Goal: Check status: Check status

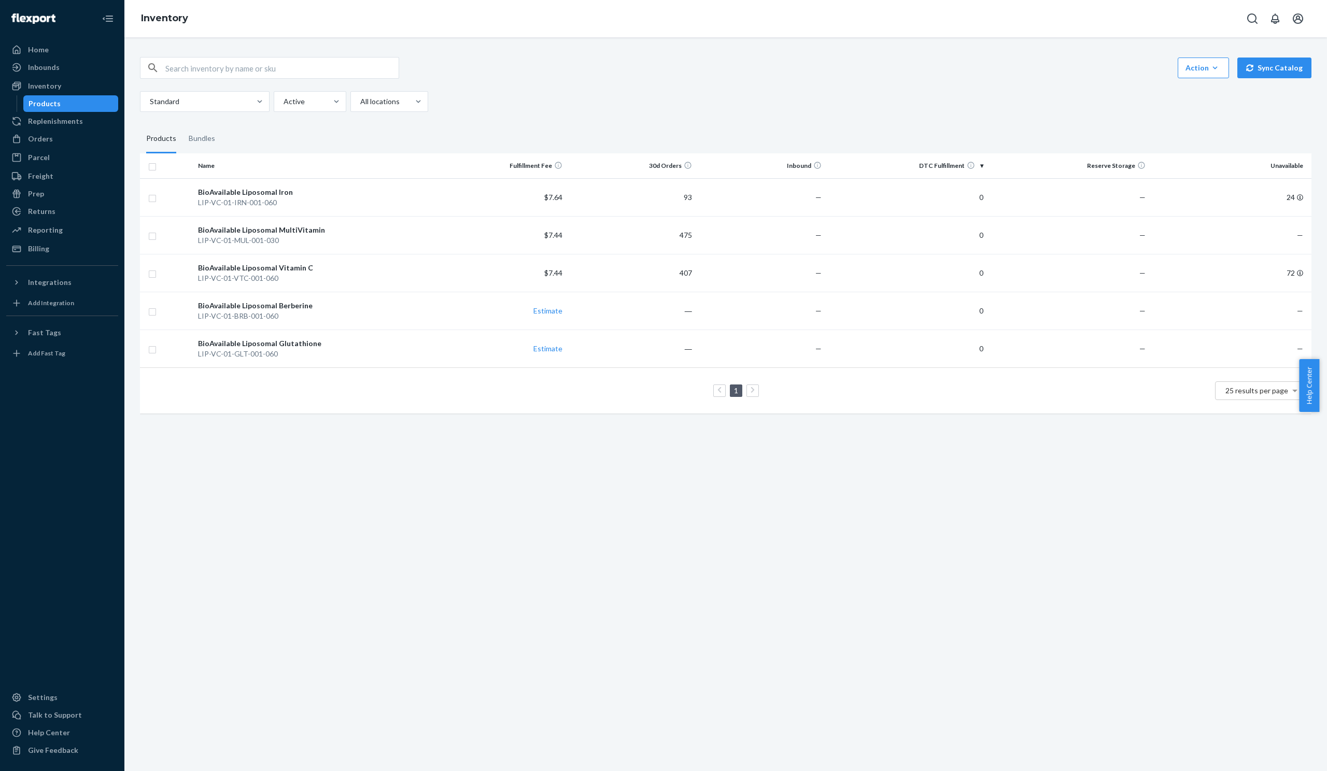
click at [802, 555] on div "Action Create product Create bundle Bulk create products Bulk update products B…" at bounding box center [725, 404] width 1202 height 734
click at [831, 559] on div "Action Create product Create bundle Bulk create products Bulk update products B…" at bounding box center [725, 404] width 1202 height 734
click at [806, 517] on div "Action Create product Create bundle Bulk create products Bulk update products B…" at bounding box center [725, 404] width 1202 height 734
click at [53, 91] on div "Inventory" at bounding box center [44, 86] width 33 height 10
click at [54, 118] on div "Replenishments" at bounding box center [55, 121] width 55 height 10
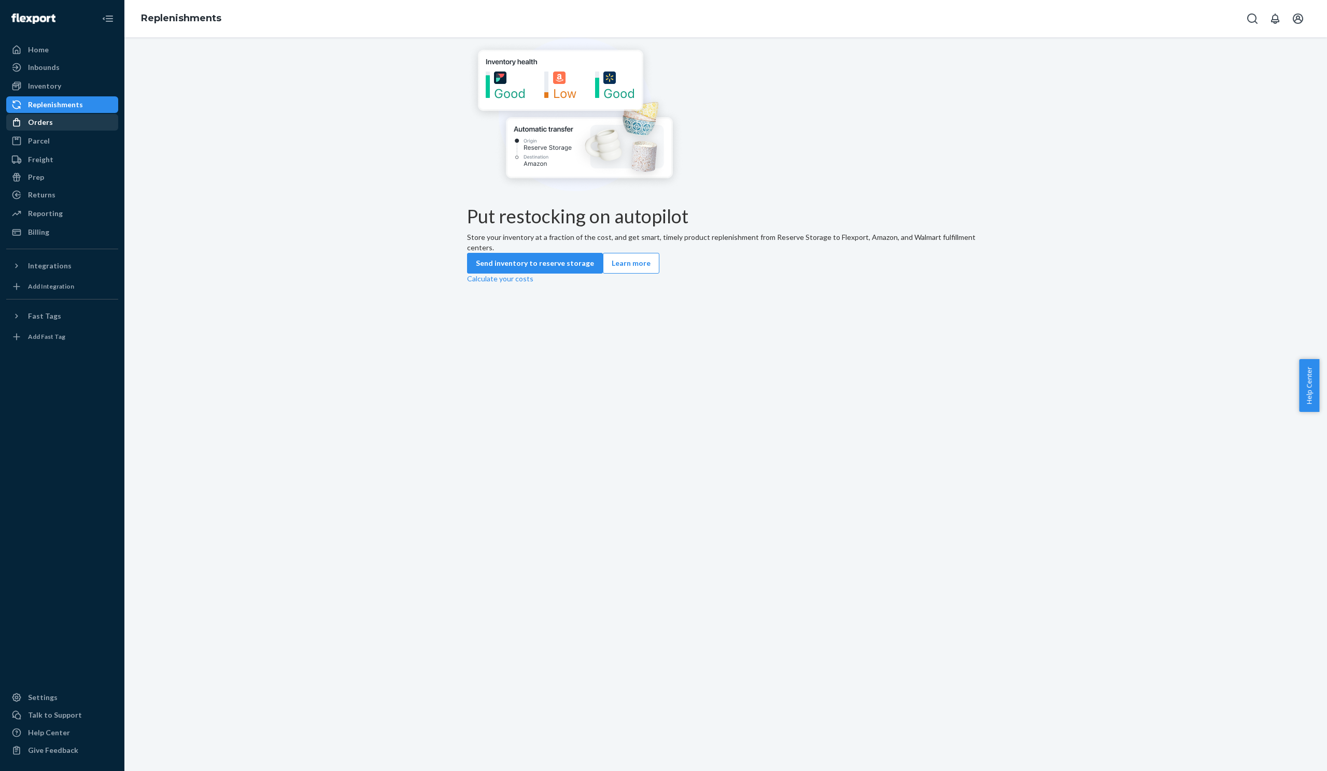
click at [49, 123] on div "Orders" at bounding box center [40, 122] width 25 height 10
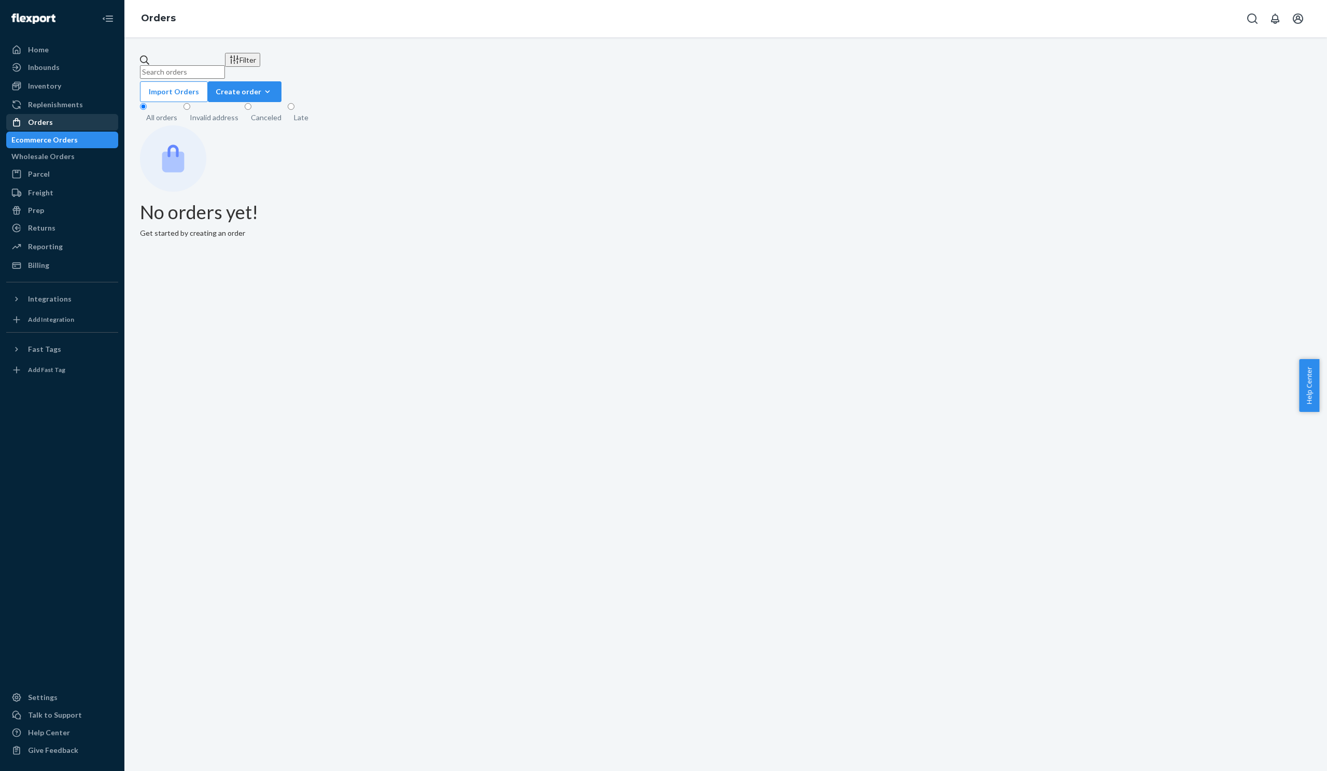
click at [46, 125] on div "Orders" at bounding box center [40, 122] width 25 height 10
click at [48, 175] on div "Parcel" at bounding box center [62, 174] width 110 height 15
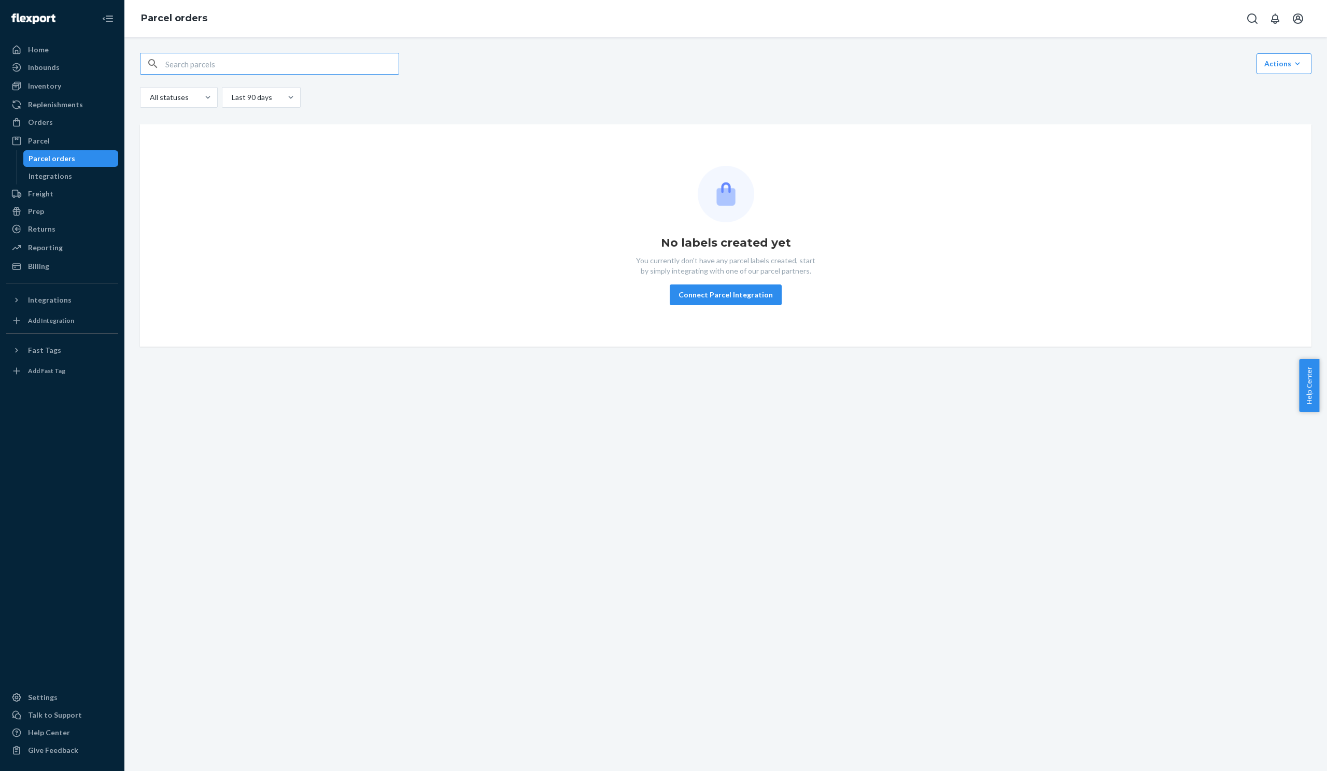
click at [38, 131] on div "Orders Ecommerce Orders Wholesale Orders" at bounding box center [62, 123] width 112 height 18
click at [52, 128] on div "Orders" at bounding box center [62, 122] width 110 height 15
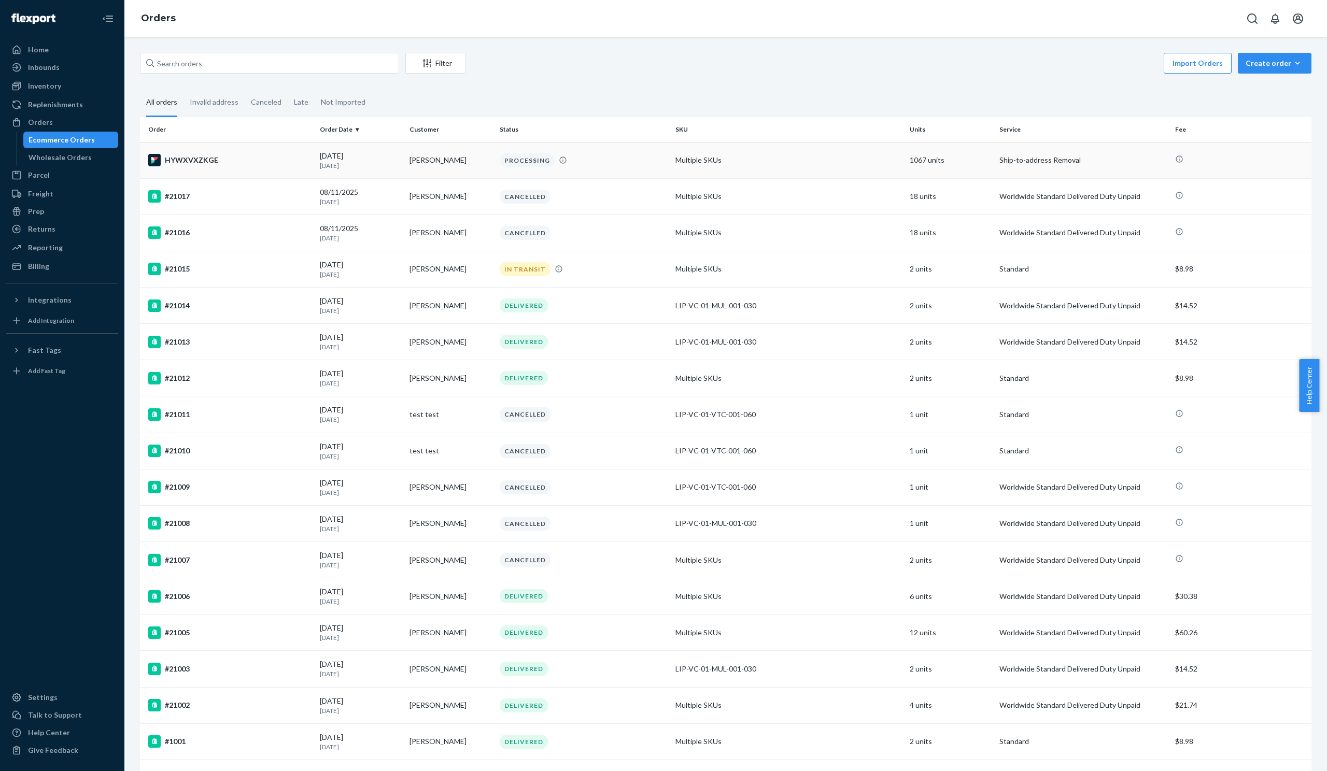
click at [177, 158] on div "HYWXVXZKGE" at bounding box center [229, 160] width 163 height 12
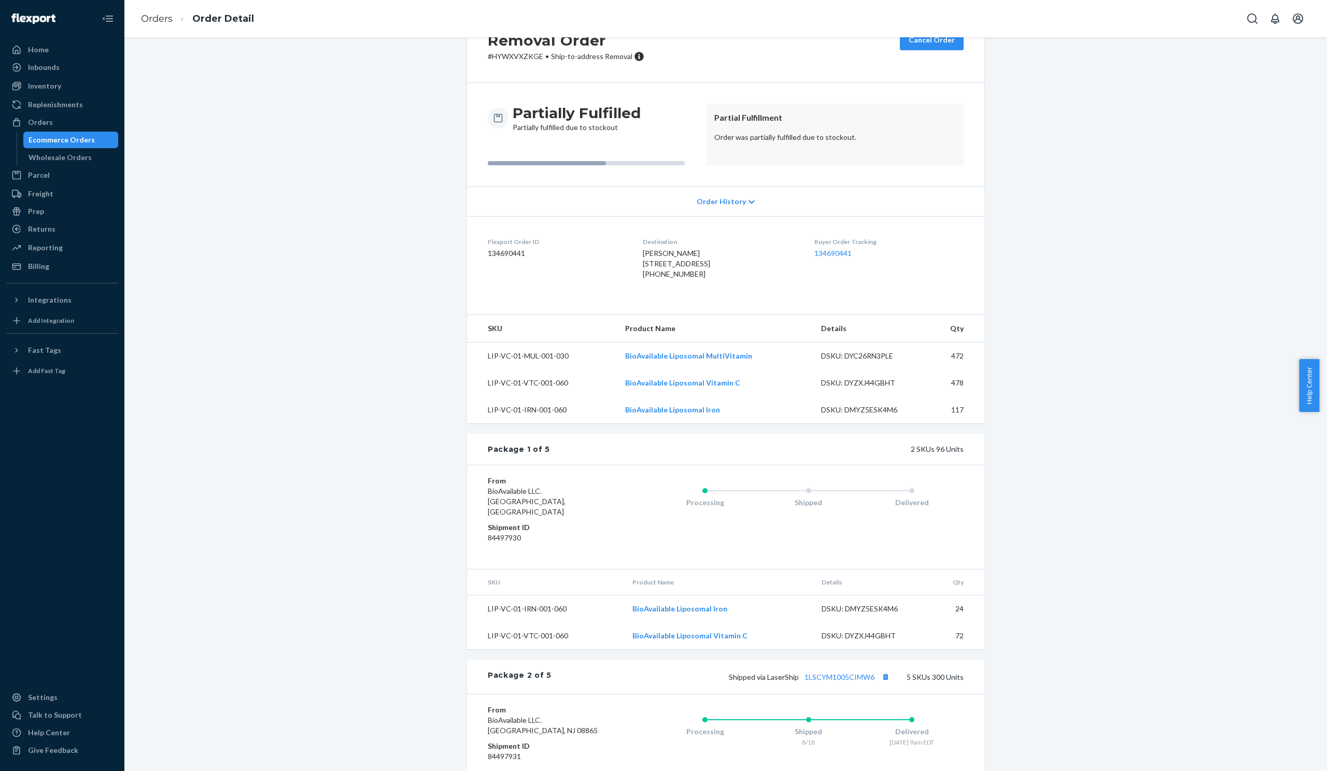
scroll to position [225, 0]
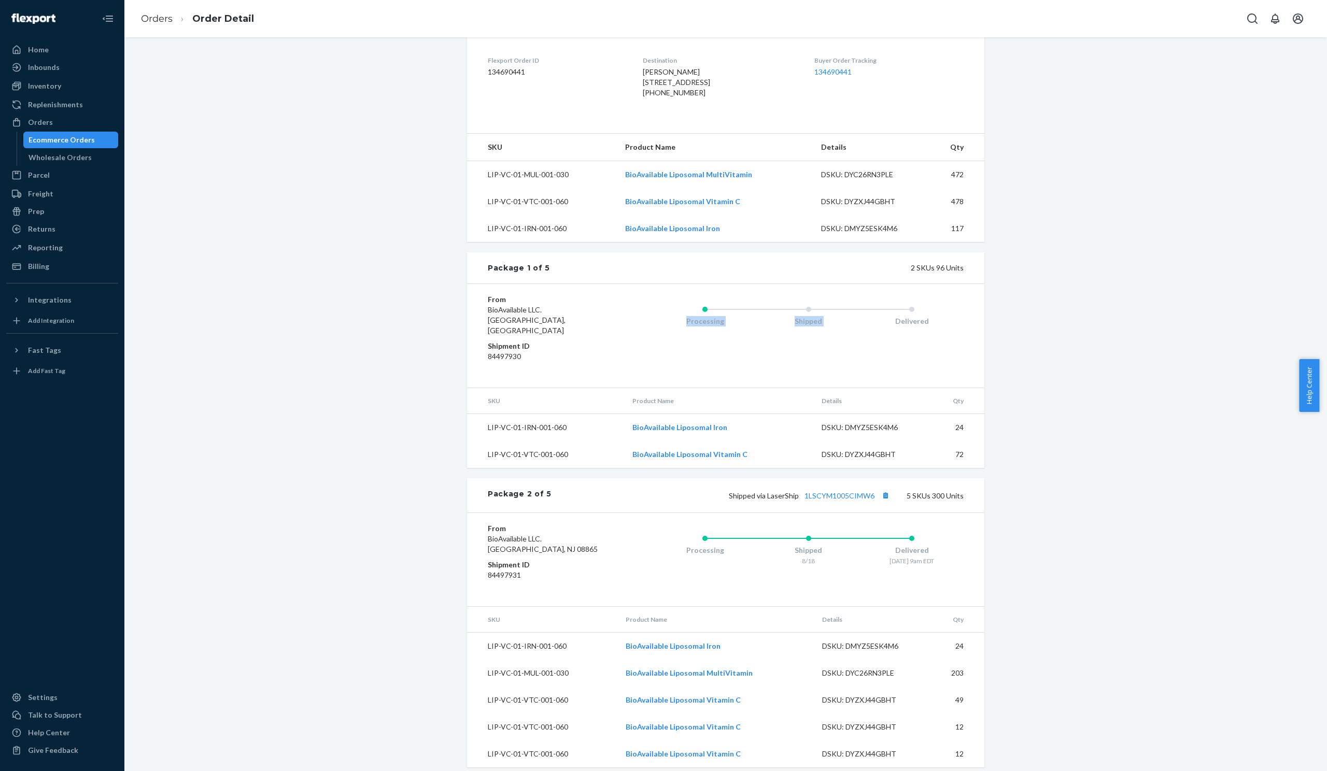
drag, startPoint x: 783, startPoint y: 335, endPoint x: 900, endPoint y: 335, distance: 117.6
click at [900, 335] on div "Processing Shipped Delivered" at bounding box center [808, 319] width 310 height 41
click at [1075, 360] on div "Removal Order # HYWXVXZKGE • Ship-to-address Removal Cancel Order Partially Ful…" at bounding box center [725, 753] width 1187 height 1852
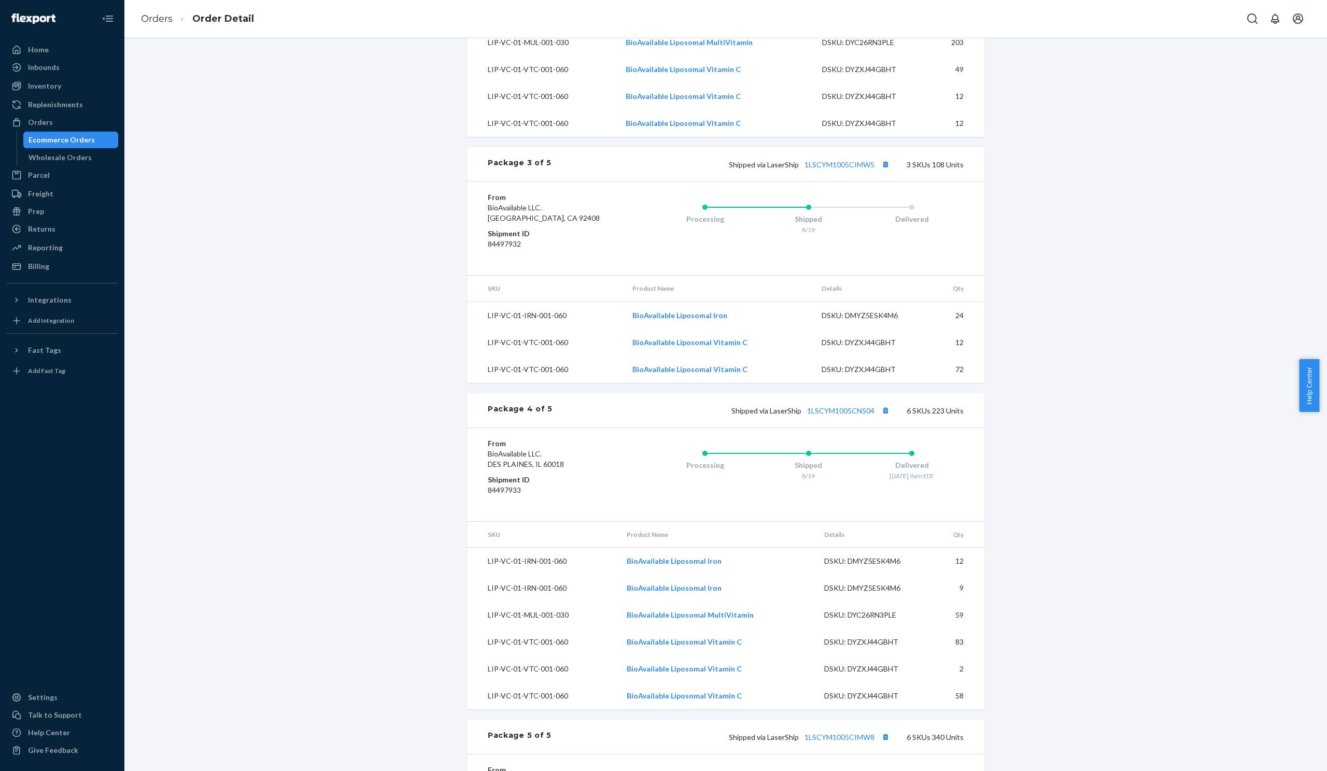
scroll to position [962, 0]
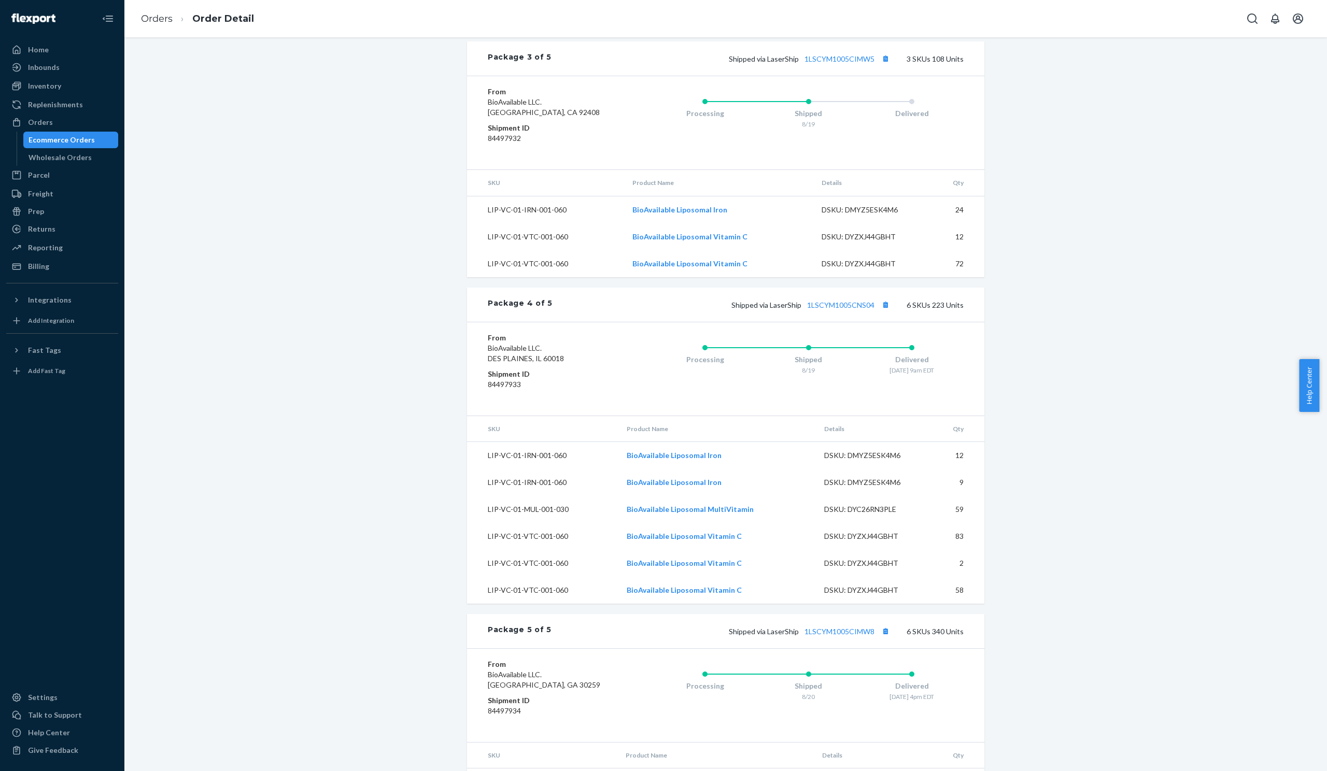
click at [355, 344] on div "Removal Order # HYWXVXZKGE • Ship-to-address Removal Cancel Order Partially Ful…" at bounding box center [725, 17] width 1187 height 1852
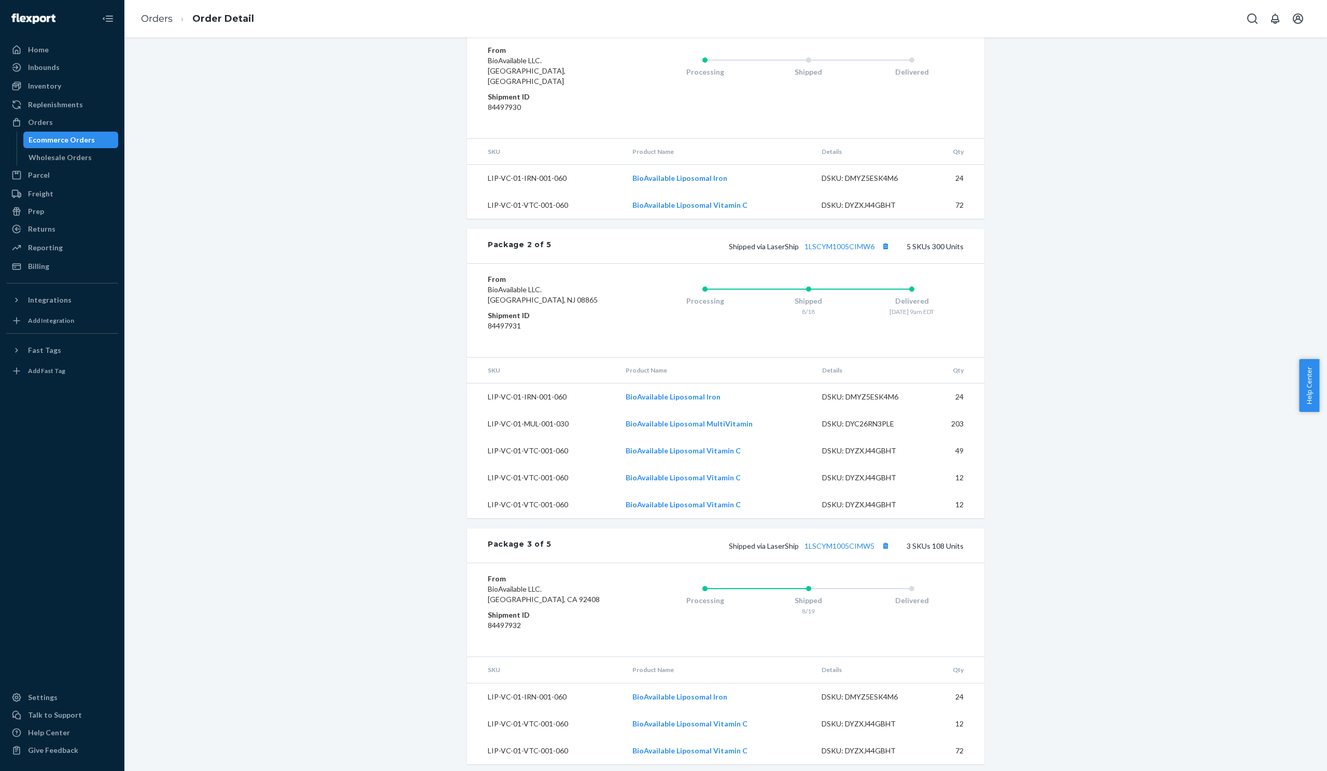
scroll to position [116, 0]
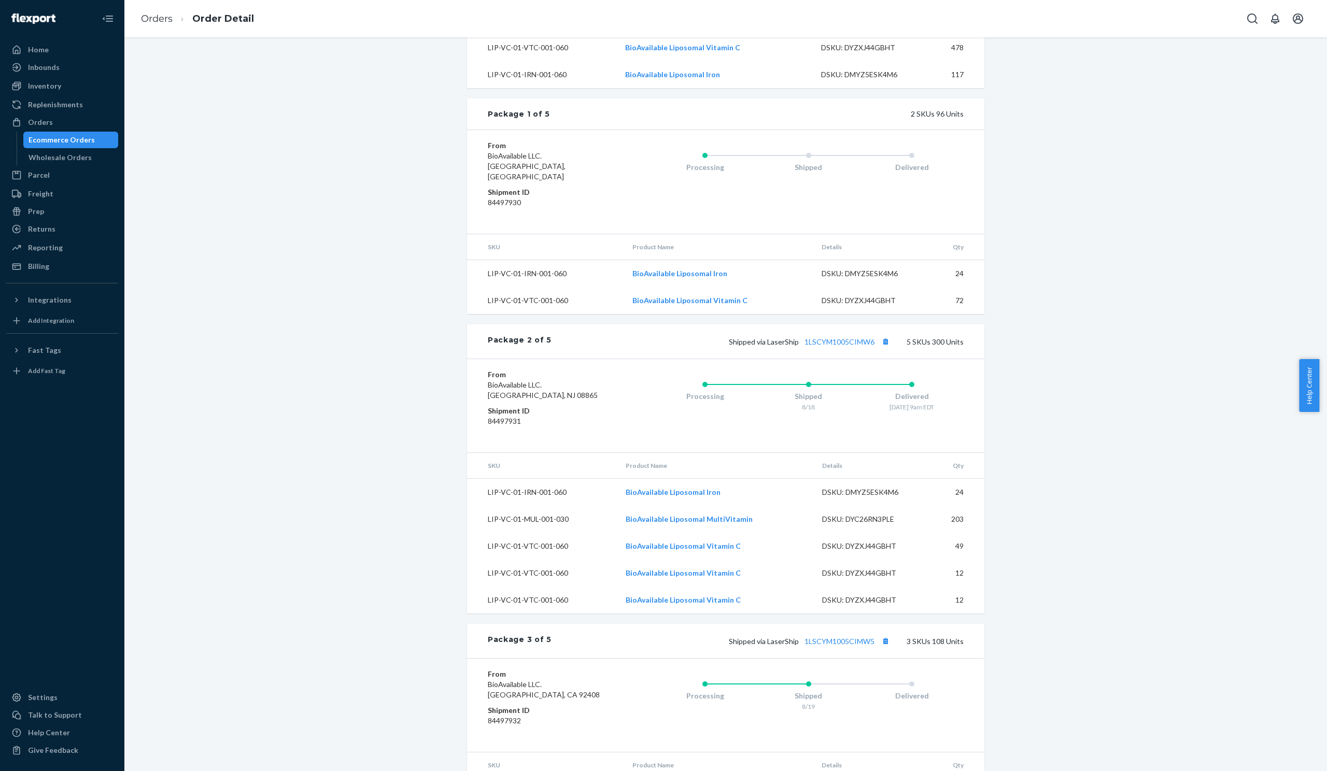
scroll to position [226, 0]
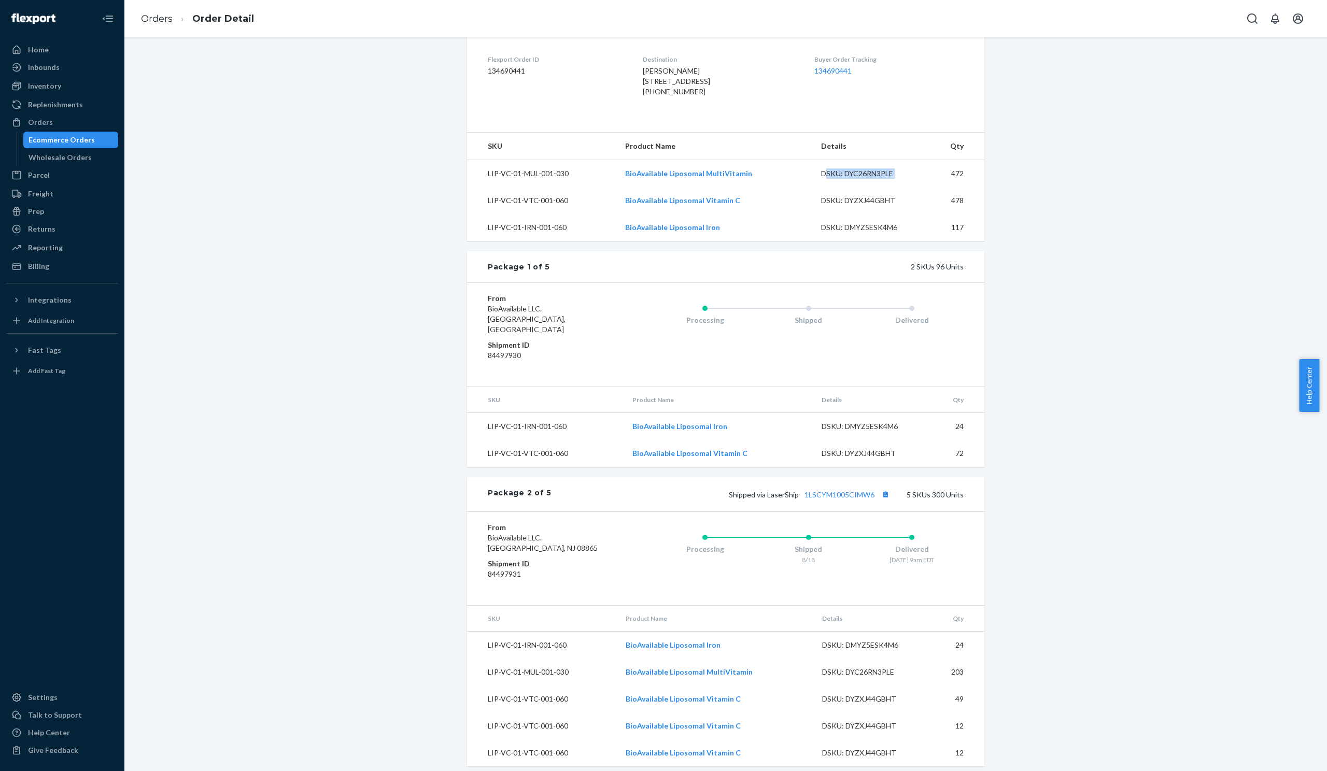
drag, startPoint x: 826, startPoint y: 190, endPoint x: 961, endPoint y: 189, distance: 135.8
click at [961, 188] on tr "LIP-VC-01-MUL-001-030 BioAvailable Liposomal MultiVitamin DSKU: DYC26RN3PLE 472" at bounding box center [725, 173] width 517 height 27
click at [951, 188] on td "472" at bounding box center [955, 173] width 58 height 27
drag, startPoint x: 939, startPoint y: 194, endPoint x: 978, endPoint y: 194, distance: 38.9
click at [978, 188] on td "472" at bounding box center [955, 173] width 58 height 27
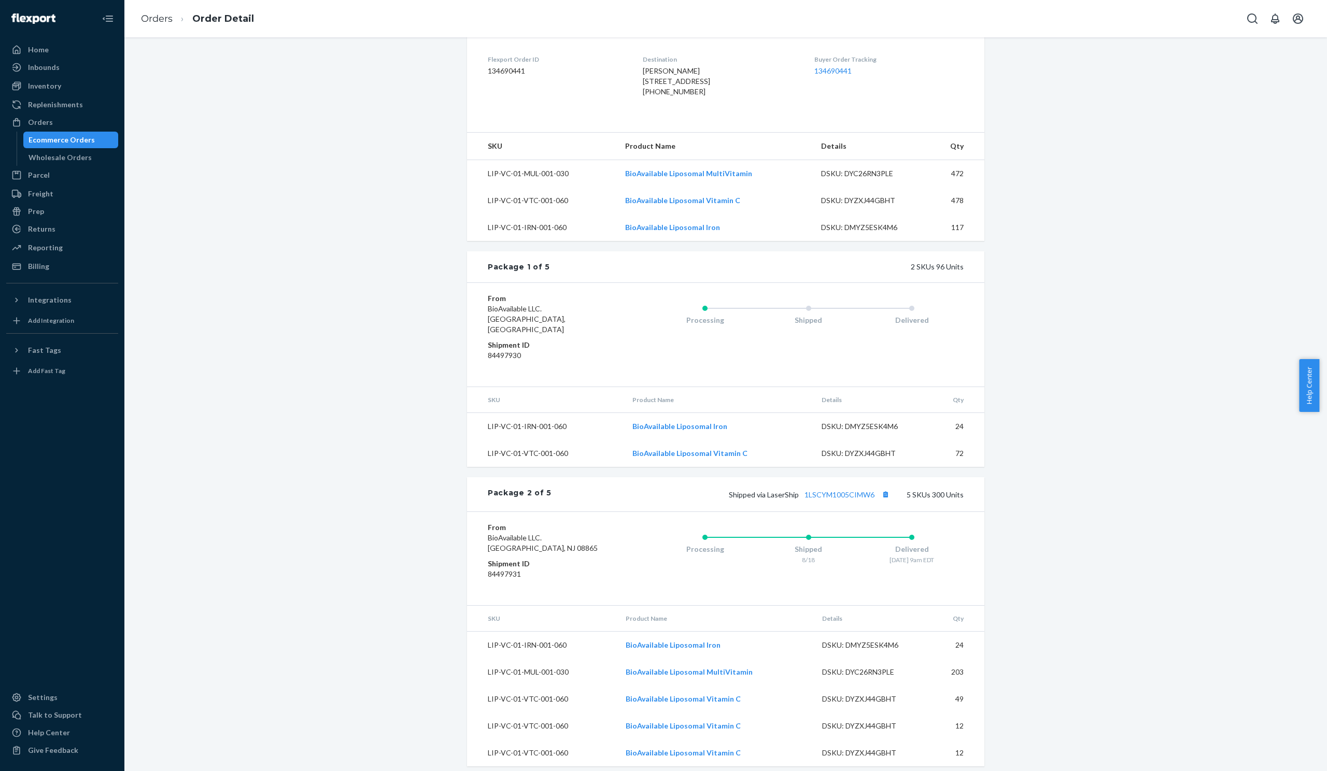
click at [1093, 210] on div "Removal Order # HYWXVXZKGE • Ship-to-address Removal Cancel Order Partially Ful…" at bounding box center [725, 752] width 1187 height 1852
click at [1113, 220] on div "Removal Order # HYWXVXZKGE • Ship-to-address Removal Cancel Order Partially Ful…" at bounding box center [725, 752] width 1187 height 1852
click at [1095, 238] on div "Removal Order # HYWXVXZKGE • Ship-to-address Removal Cancel Order Partially Ful…" at bounding box center [725, 752] width 1187 height 1852
